Goal: Transaction & Acquisition: Book appointment/travel/reservation

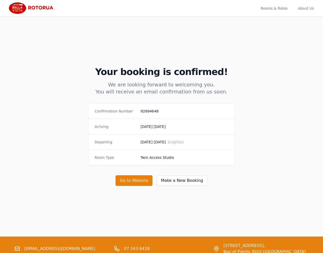
click at [19, 9] on img at bounding box center [32, 8] width 49 height 12
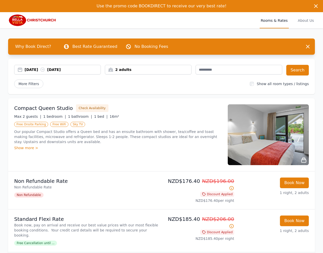
scroll to position [10, 0]
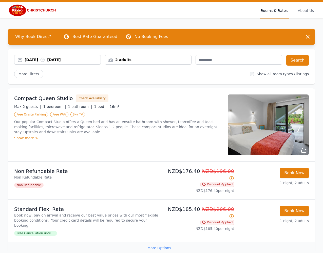
click at [159, 56] on div "2 adults" at bounding box center [148, 60] width 87 height 10
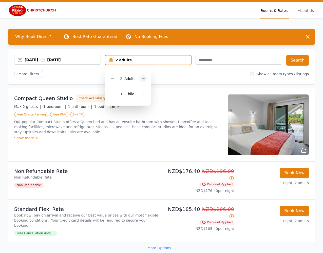
click at [143, 78] on icon at bounding box center [143, 79] width 4 height 4
click at [110, 78] on div at bounding box center [112, 78] width 7 height 7
click at [297, 63] on button "Search" at bounding box center [297, 60] width 23 height 11
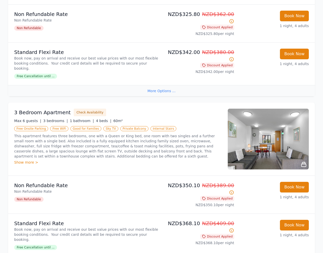
scroll to position [251, 0]
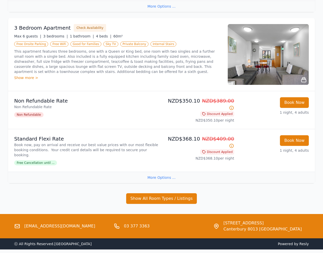
click at [169, 172] on div "More Options ..." at bounding box center [161, 177] width 306 height 11
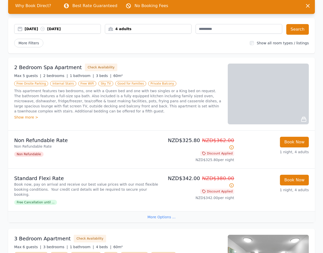
scroll to position [38, 0]
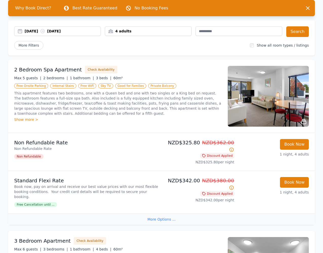
drag, startPoint x: 135, startPoint y: 32, endPoint x: 140, endPoint y: 35, distance: 6.5
click at [135, 32] on div "4 adults" at bounding box center [148, 31] width 86 height 5
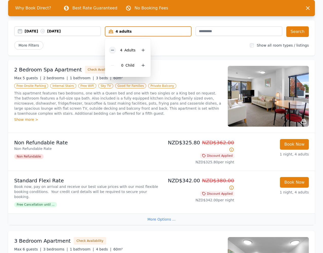
click at [114, 51] on icon at bounding box center [112, 50] width 4 height 4
click at [113, 51] on icon at bounding box center [112, 50] width 4 height 4
click at [305, 31] on button "Search" at bounding box center [297, 31] width 23 height 11
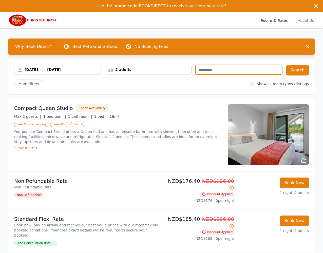
click at [222, 73] on input "text" at bounding box center [238, 70] width 87 height 10
type input "********"
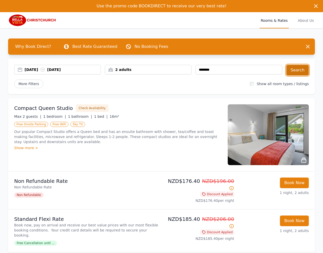
click at [305, 69] on button "Search" at bounding box center [297, 70] width 23 height 11
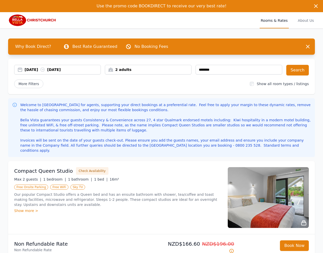
click at [12, 22] on img at bounding box center [32, 20] width 49 height 12
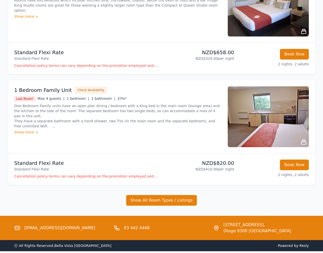
scroll to position [112, 0]
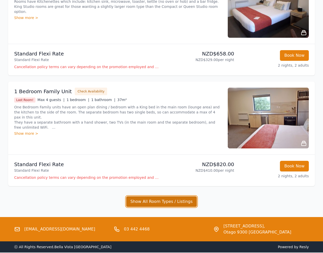
click at [156, 204] on button "Show All Room Types / Listings" at bounding box center [161, 201] width 71 height 11
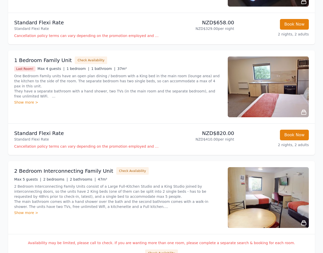
scroll to position [167, 0]
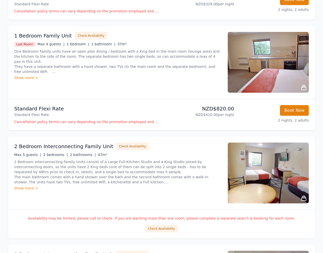
click at [27, 190] on div "Show more >" at bounding box center [117, 187] width 207 height 5
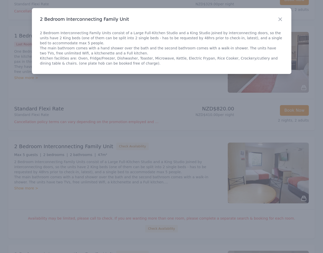
drag, startPoint x: 281, startPoint y: 17, endPoint x: 283, endPoint y: 68, distance: 50.2
click at [281, 18] on icon "button" at bounding box center [279, 19] width 3 height 3
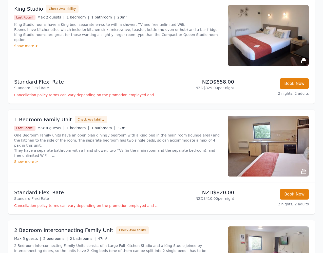
scroll to position [0, 0]
